Goal: Find specific page/section: Find specific page/section

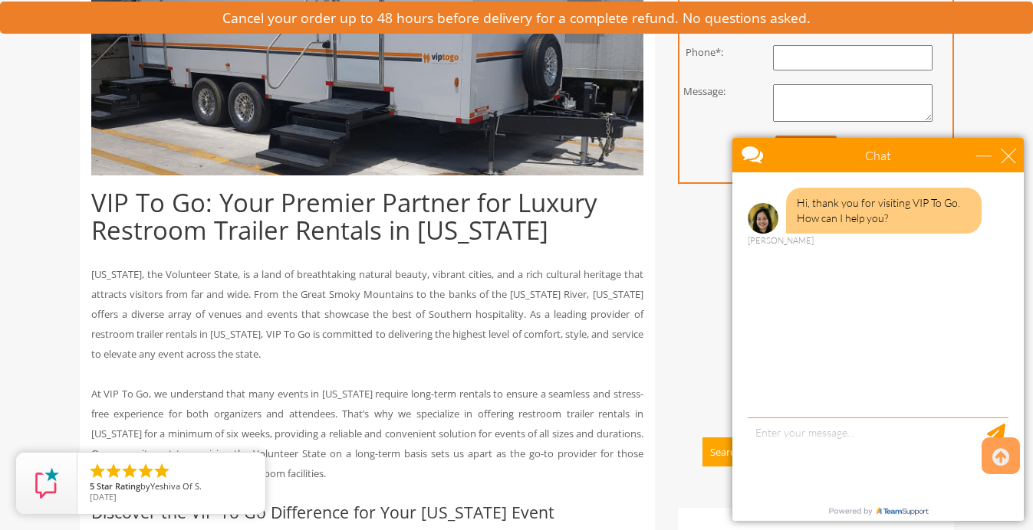
scroll to position [559, 0]
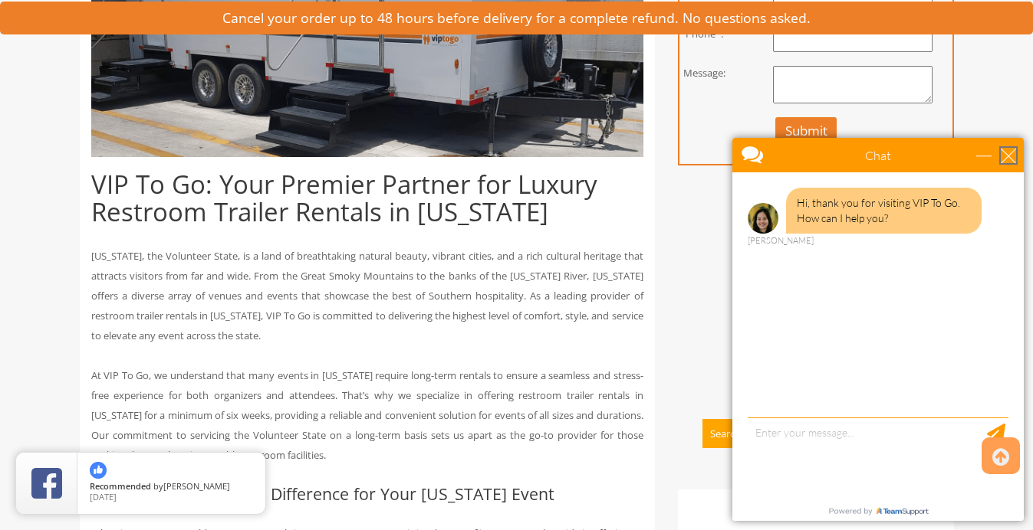
click at [1010, 151] on div "close" at bounding box center [1007, 155] width 15 height 15
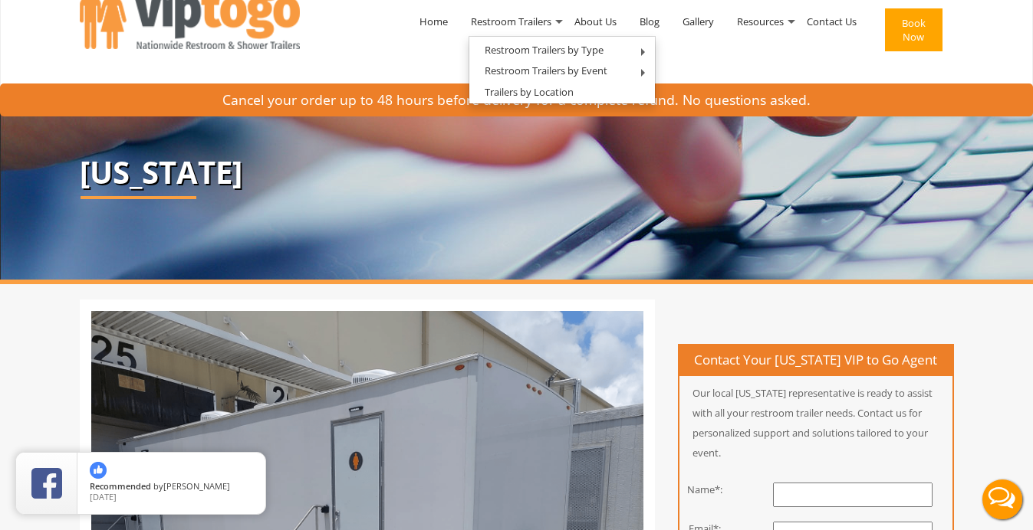
scroll to position [0, 0]
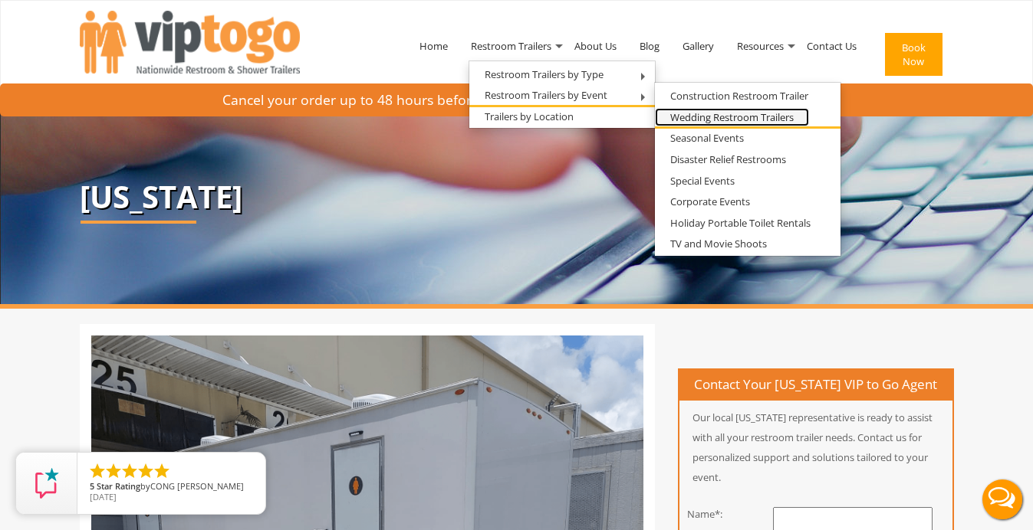
click at [691, 123] on link "Wedding Restroom Trailers" at bounding box center [732, 117] width 154 height 19
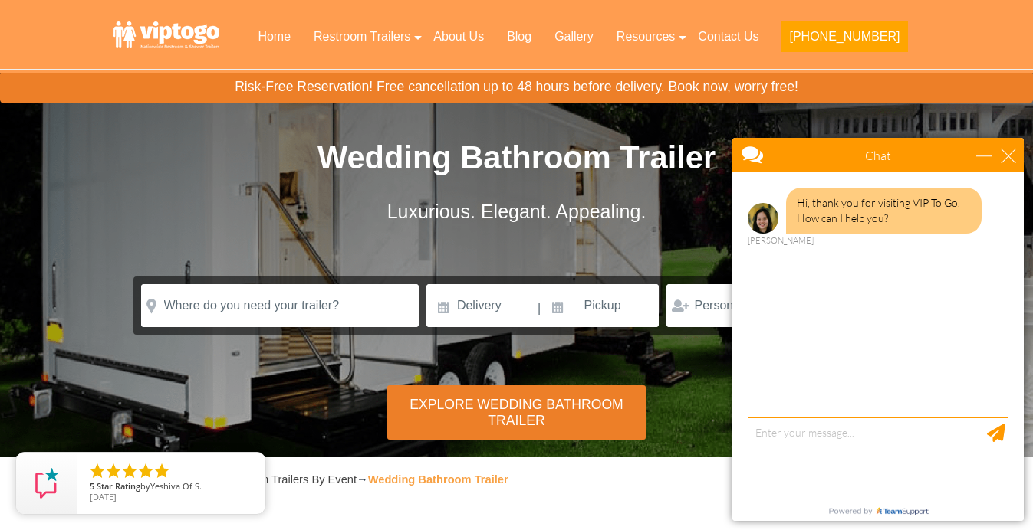
scroll to position [19, 0]
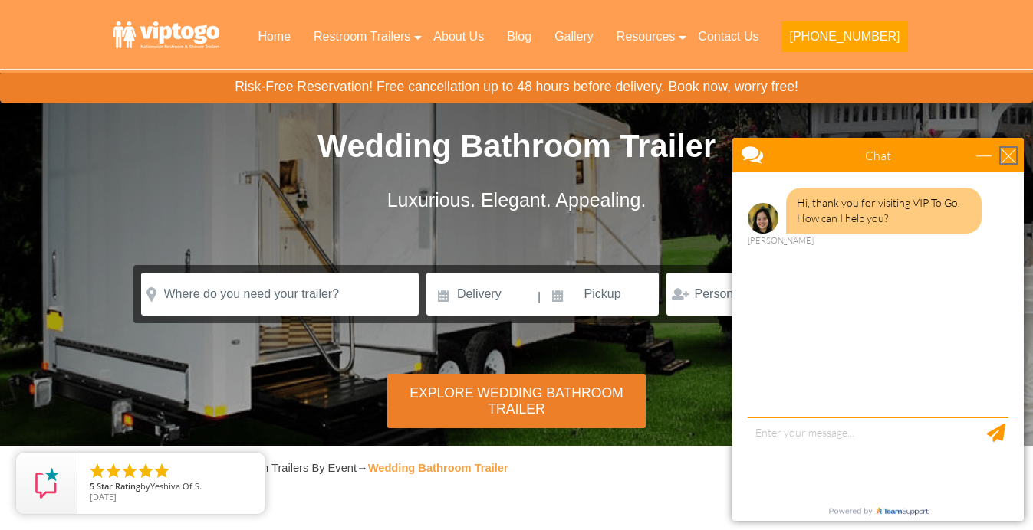
click at [1008, 153] on div "close" at bounding box center [1007, 155] width 15 height 15
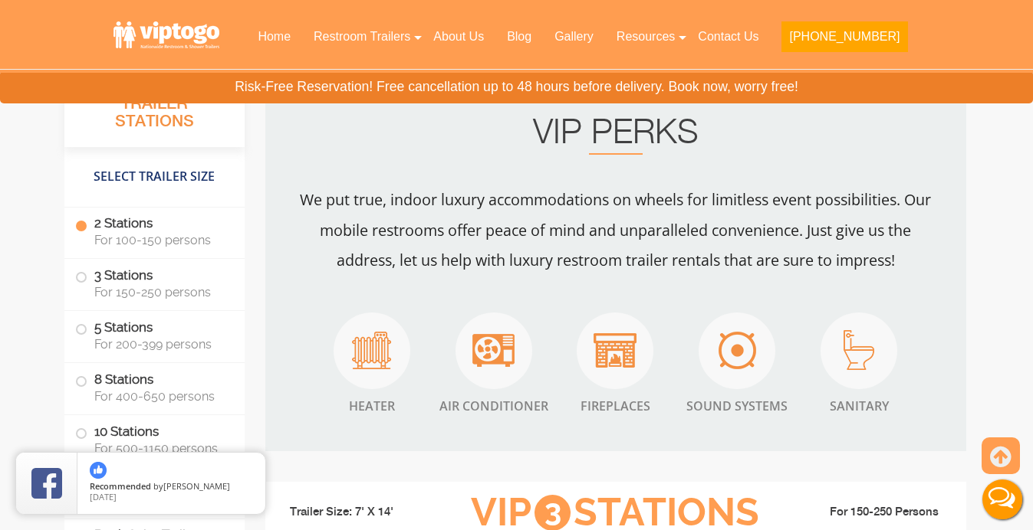
scroll to position [2031, 0]
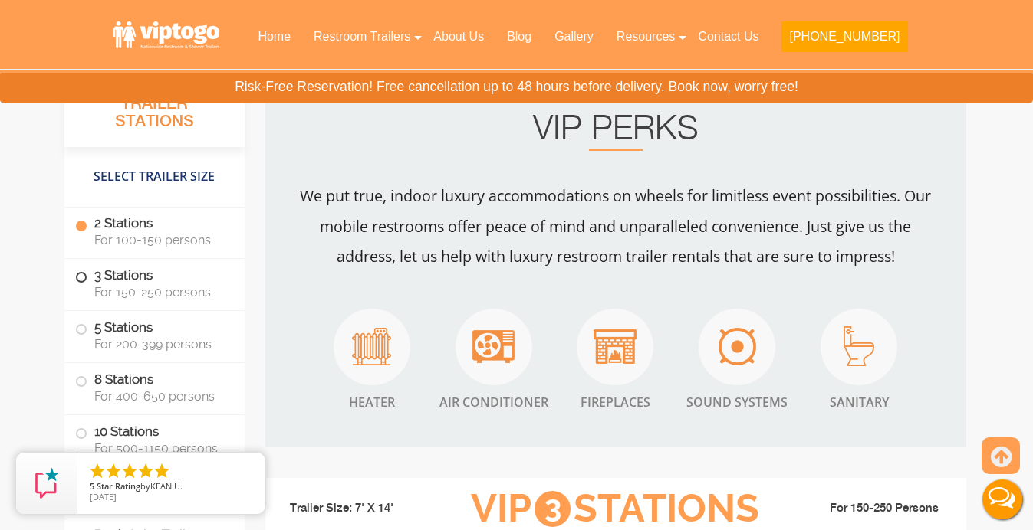
click at [84, 276] on span at bounding box center [81, 278] width 6 height 6
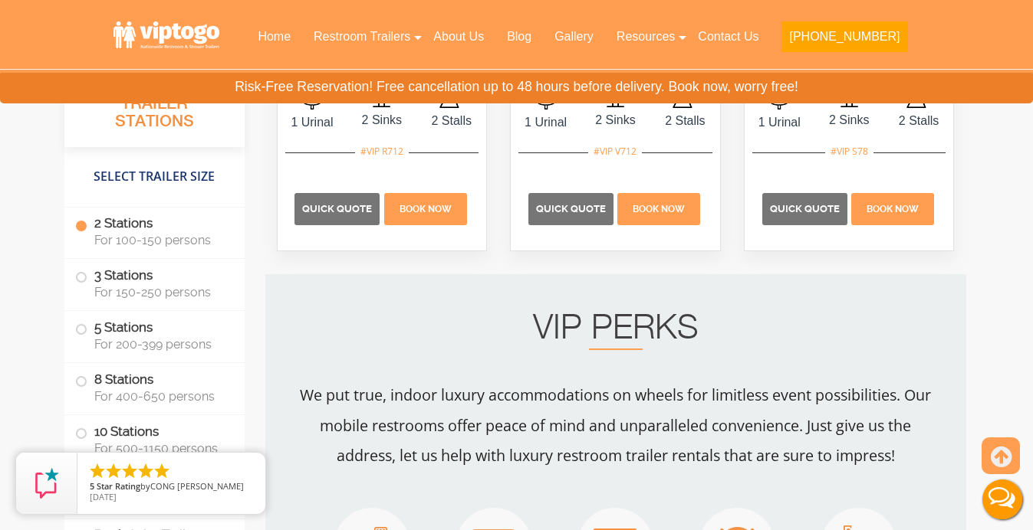
scroll to position [1803, 0]
